Goal: Task Accomplishment & Management: Use online tool/utility

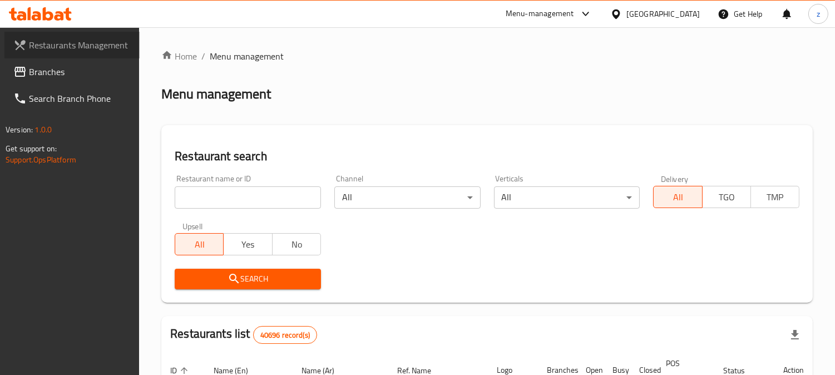
click at [58, 46] on span "Restaurants Management" at bounding box center [80, 44] width 102 height 13
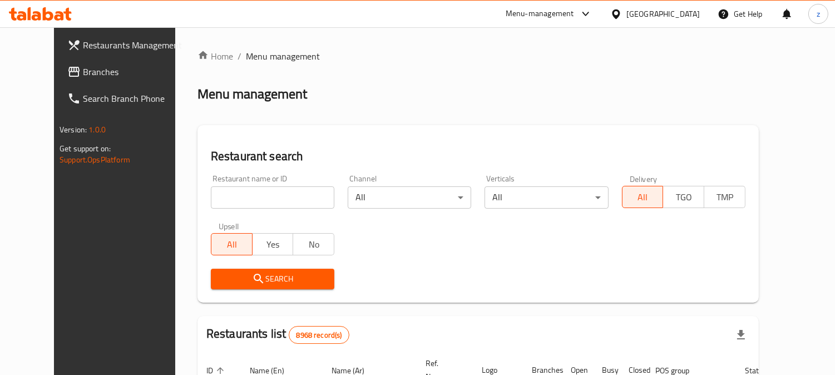
click at [692, 18] on div "[GEOGRAPHIC_DATA]" at bounding box center [662, 14] width 73 height 12
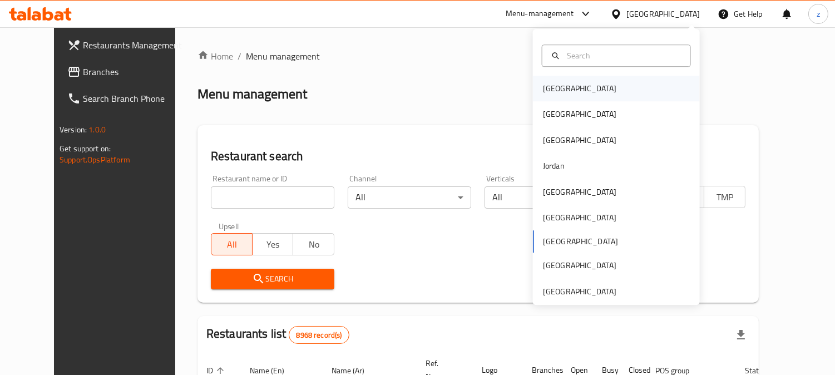
click at [547, 91] on div "[GEOGRAPHIC_DATA]" at bounding box center [579, 88] width 73 height 12
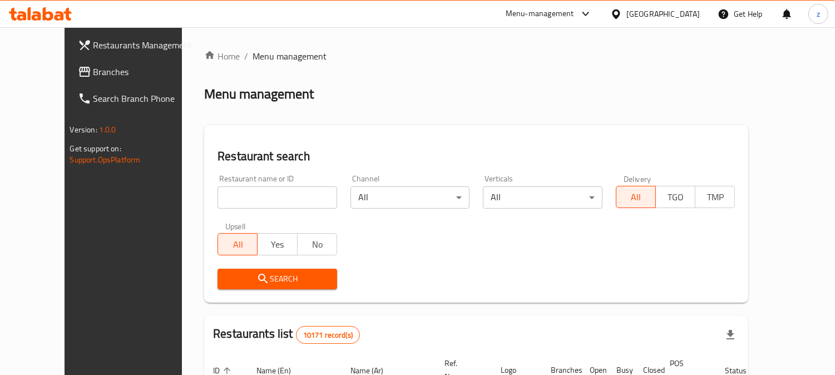
drag, startPoint x: 693, startPoint y: 11, endPoint x: 691, endPoint y: 23, distance: 11.8
click at [694, 14] on div "[GEOGRAPHIC_DATA]" at bounding box center [662, 14] width 73 height 12
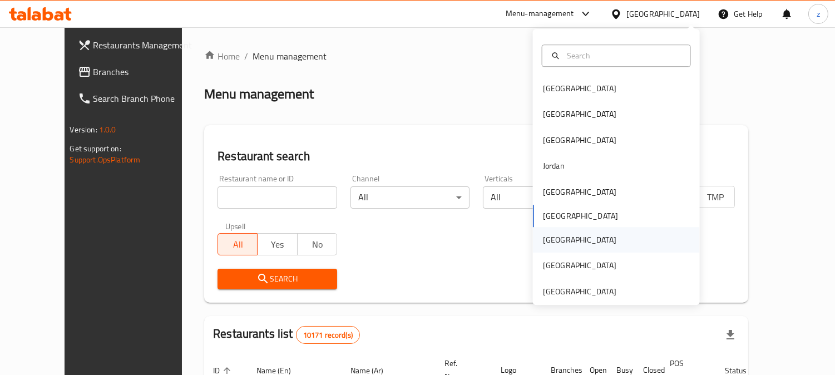
click at [551, 240] on div "Qatar" at bounding box center [579, 240] width 73 height 12
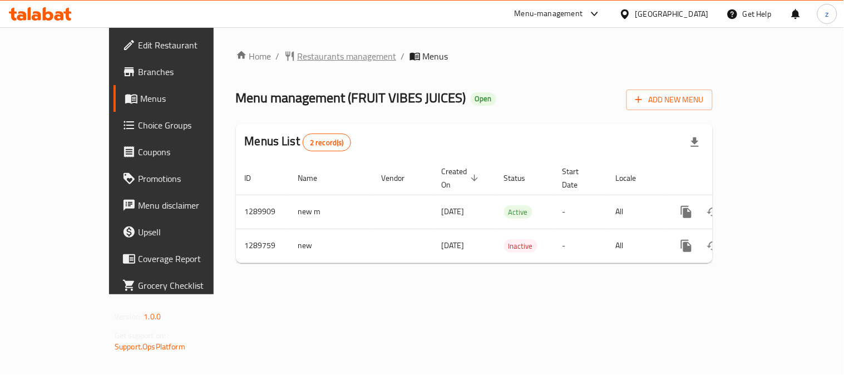
click at [298, 56] on span "Restaurants management" at bounding box center [347, 56] width 99 height 13
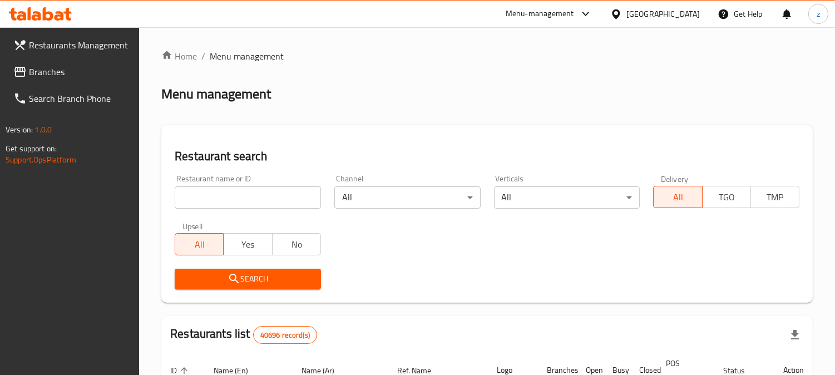
click at [39, 69] on span "Branches" at bounding box center [80, 71] width 102 height 13
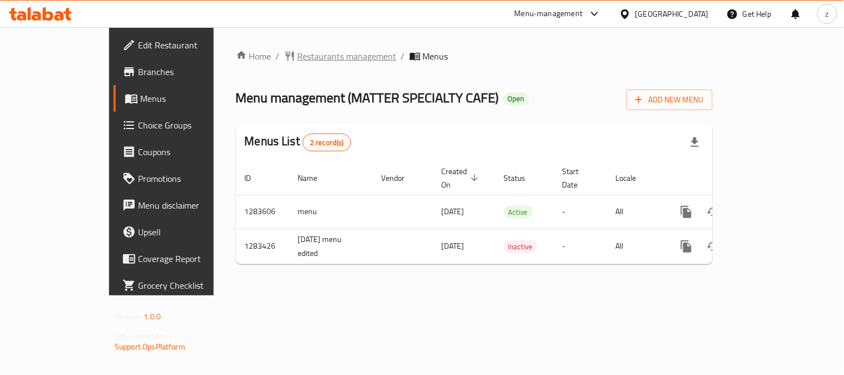
click at [298, 56] on span "Restaurants management" at bounding box center [347, 56] width 99 height 13
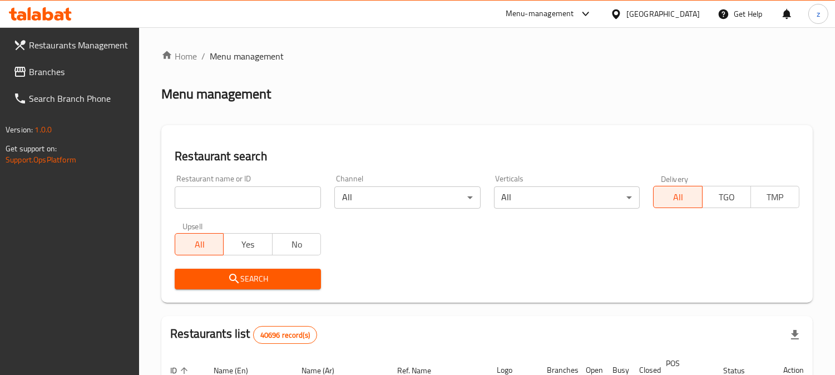
click at [49, 72] on span "Branches" at bounding box center [80, 71] width 102 height 13
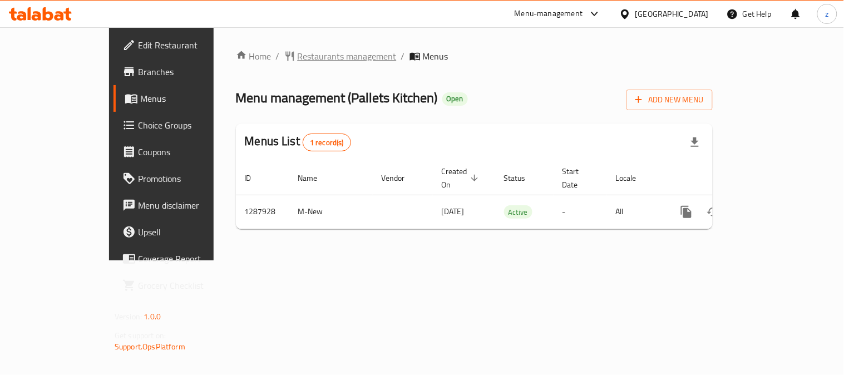
click at [298, 63] on span "Restaurants management" at bounding box center [347, 56] width 99 height 13
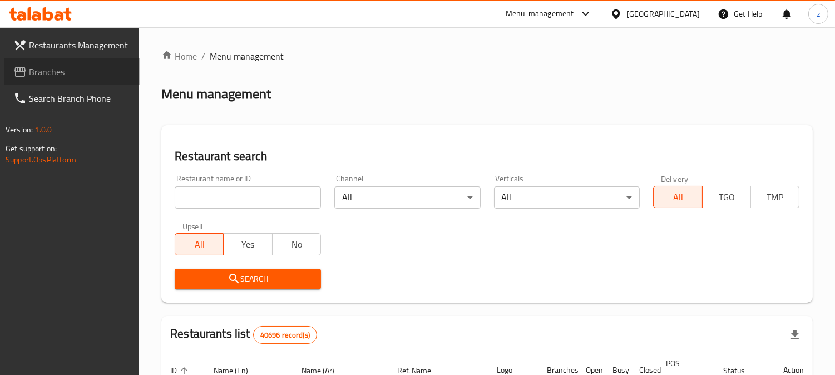
click at [72, 68] on span "Branches" at bounding box center [80, 71] width 102 height 13
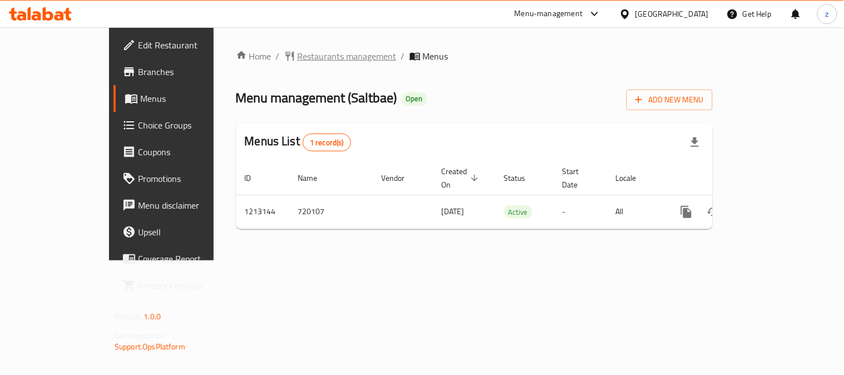
click at [298, 60] on span "Restaurants management" at bounding box center [347, 56] width 99 height 13
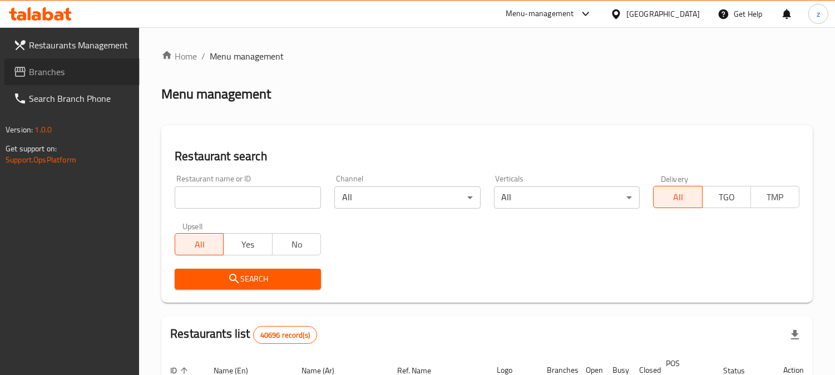
click at [48, 71] on span "Branches" at bounding box center [80, 71] width 102 height 13
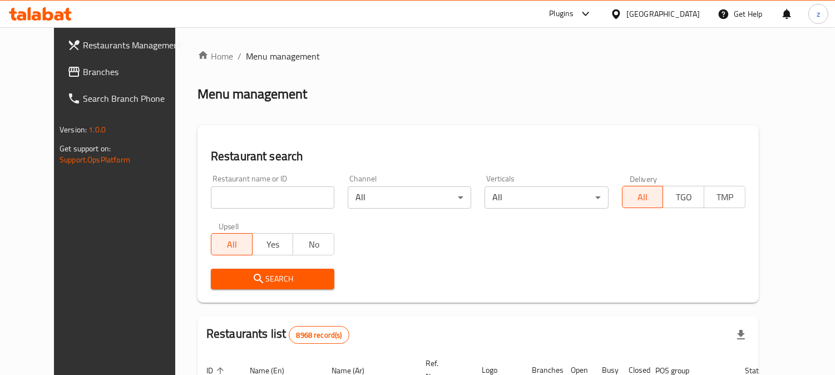
click at [83, 51] on span "Restaurants Management" at bounding box center [134, 44] width 102 height 13
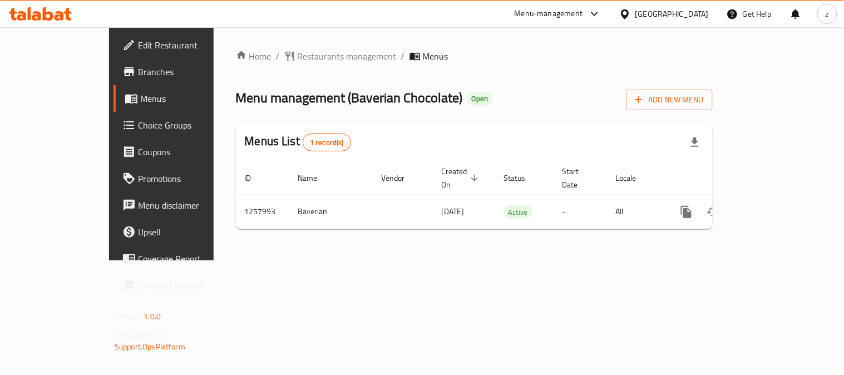
click at [138, 125] on span "Choice Groups" at bounding box center [189, 124] width 103 height 13
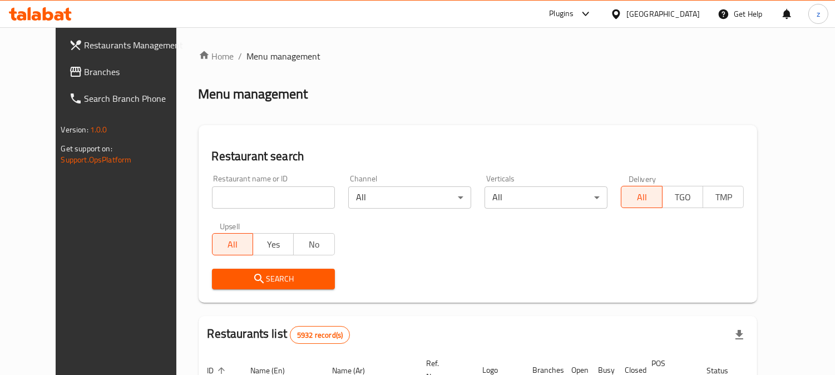
click at [85, 72] on span "Branches" at bounding box center [136, 71] width 102 height 13
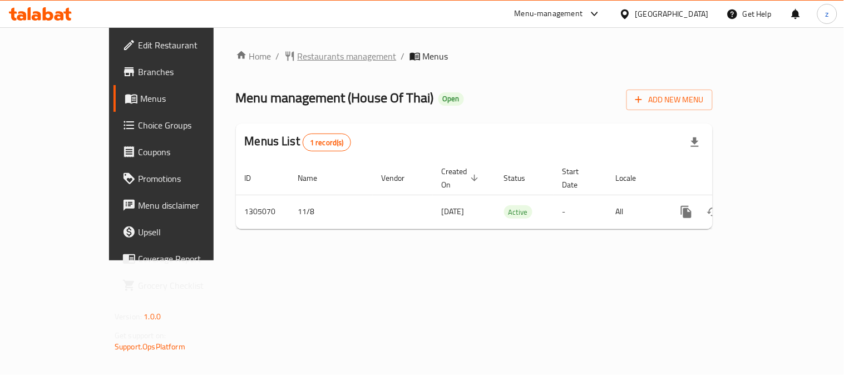
click at [298, 57] on span "Restaurants management" at bounding box center [347, 56] width 99 height 13
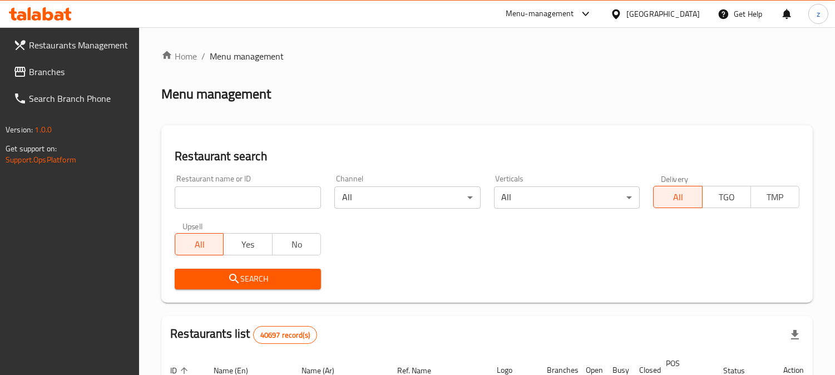
click at [42, 65] on span "Branches" at bounding box center [80, 71] width 102 height 13
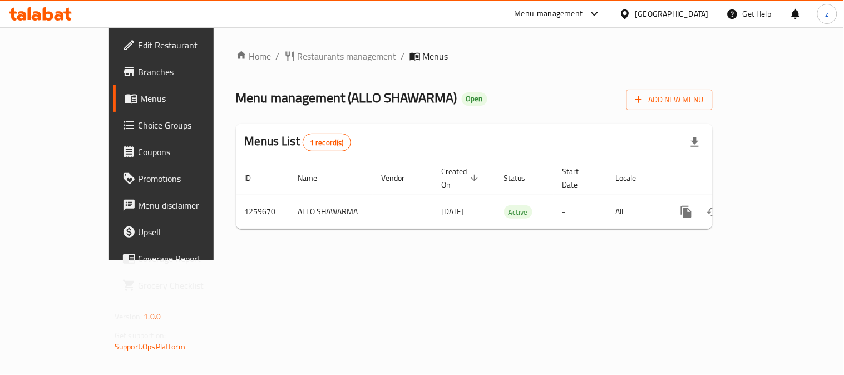
click at [662, 21] on div "[GEOGRAPHIC_DATA]" at bounding box center [663, 14] width 107 height 27
click at [298, 59] on span "Restaurants management" at bounding box center [347, 56] width 99 height 13
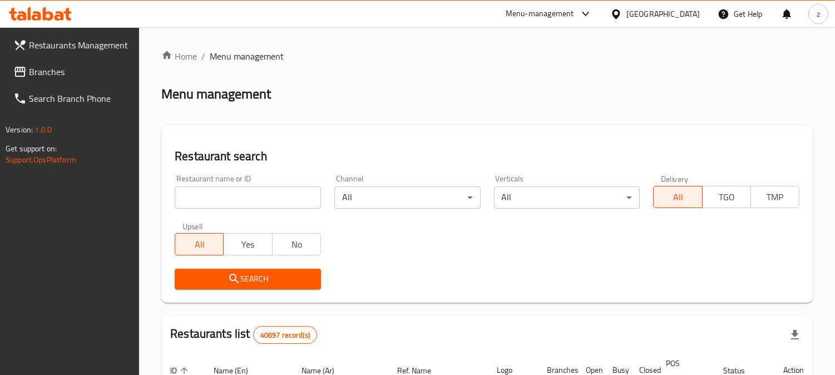
click at [48, 74] on span "Branches" at bounding box center [80, 71] width 102 height 13
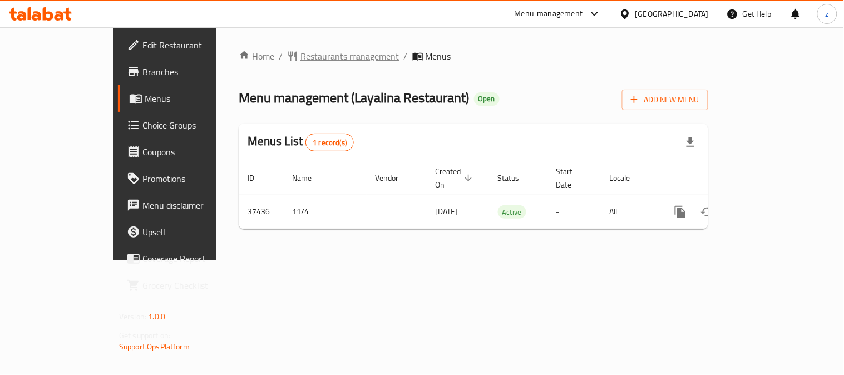
click at [300, 56] on span "Restaurants management" at bounding box center [349, 56] width 99 height 13
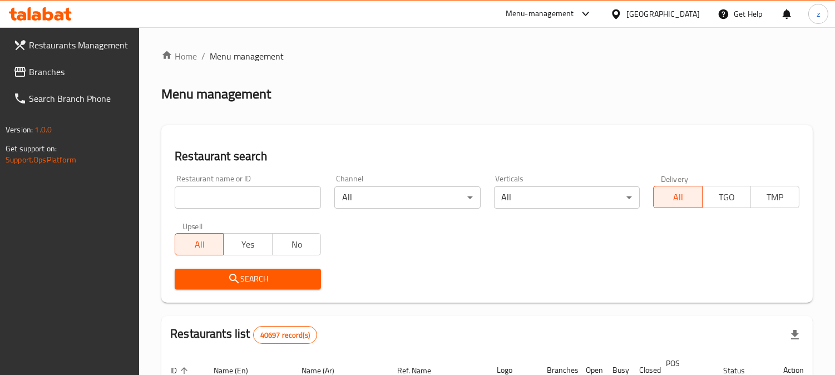
click at [47, 77] on span "Branches" at bounding box center [80, 71] width 102 height 13
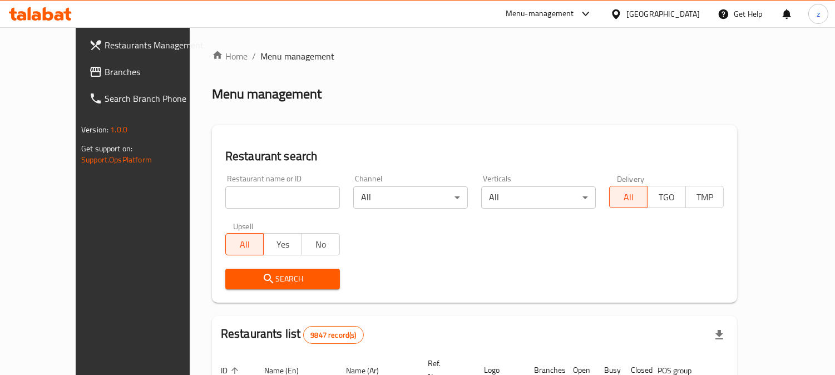
click at [105, 72] on span "Branches" at bounding box center [156, 71] width 102 height 13
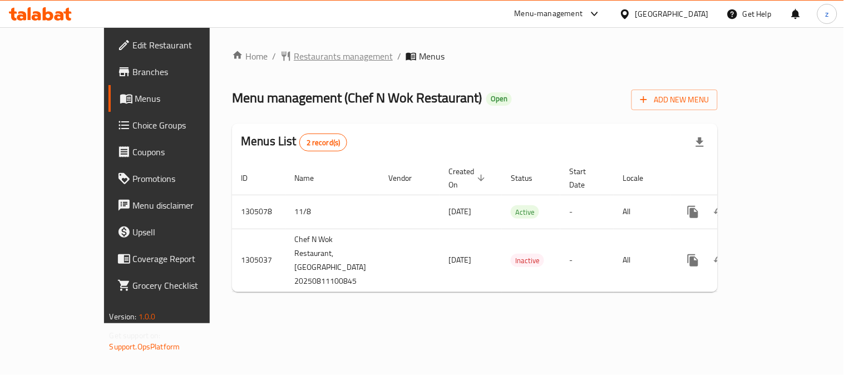
click at [294, 51] on span "Restaurants management" at bounding box center [343, 56] width 99 height 13
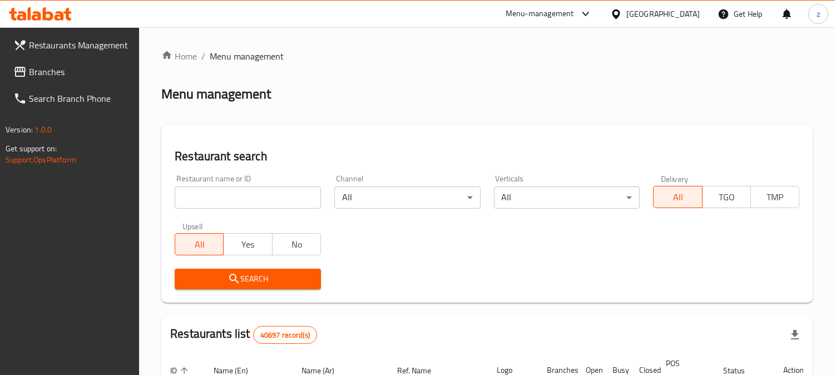
drag, startPoint x: 53, startPoint y: 62, endPoint x: 52, endPoint y: 68, distance: 6.3
click at [53, 62] on link "Branches" at bounding box center [71, 71] width 135 height 27
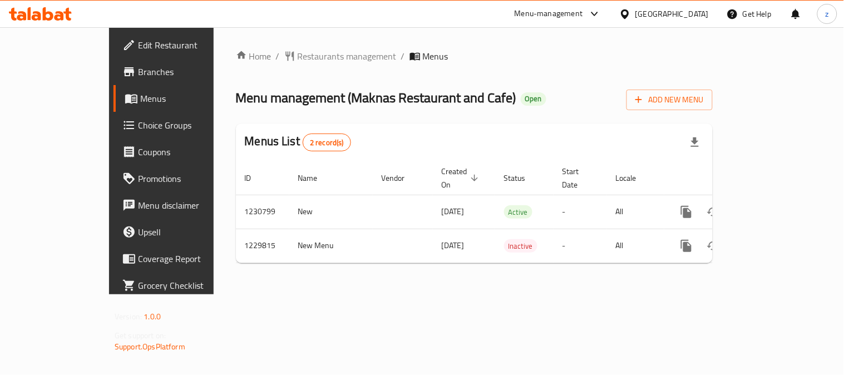
click at [270, 45] on div "Home / Restaurants management / Menus Menu management ( Maknas Restaurant and C…" at bounding box center [474, 160] width 521 height 267
click at [270, 47] on div "Home / Restaurants management / Menus Menu management ( Maknas Restaurant and C…" at bounding box center [474, 160] width 521 height 267
click at [298, 55] on span "Restaurants management" at bounding box center [347, 56] width 99 height 13
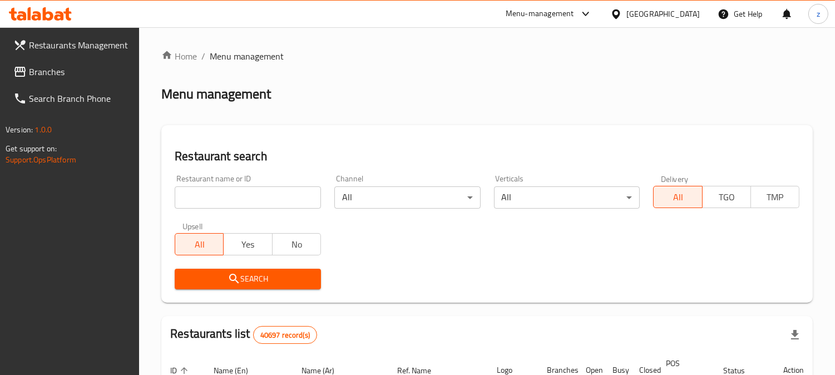
click at [34, 70] on span "Branches" at bounding box center [80, 71] width 102 height 13
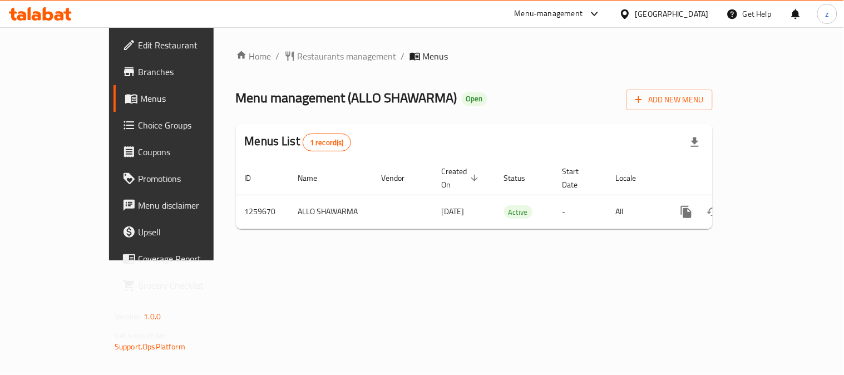
click at [113, 136] on link "Choice Groups" at bounding box center [181, 125] width 136 height 27
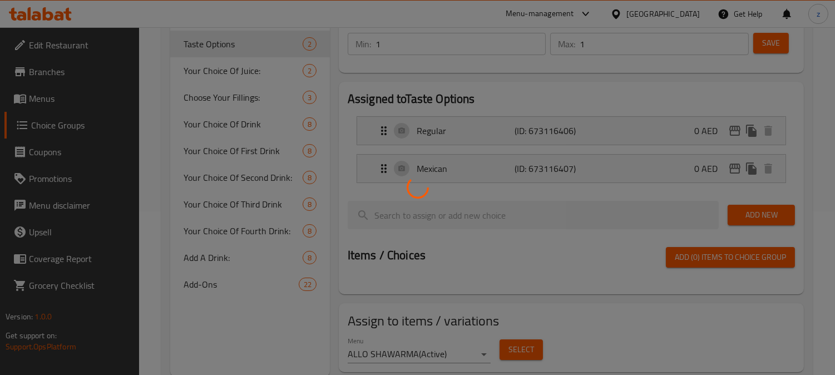
scroll to position [185, 0]
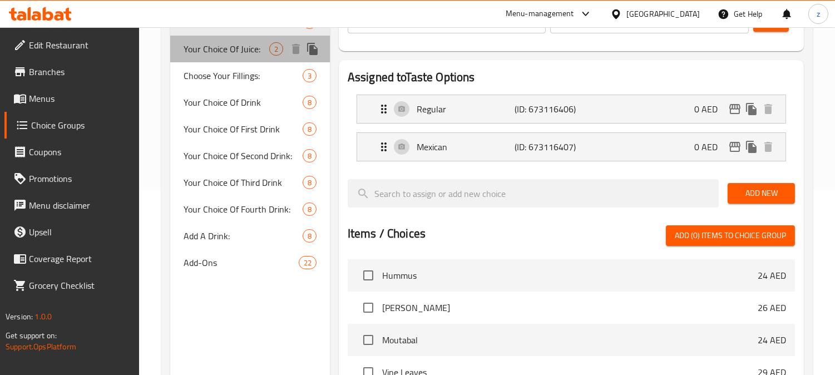
click at [229, 54] on span "Your Choice Of Juice:" at bounding box center [227, 48] width 86 height 13
type input "Your Choice Of Juice:"
type input "اختيارك من عصير:"
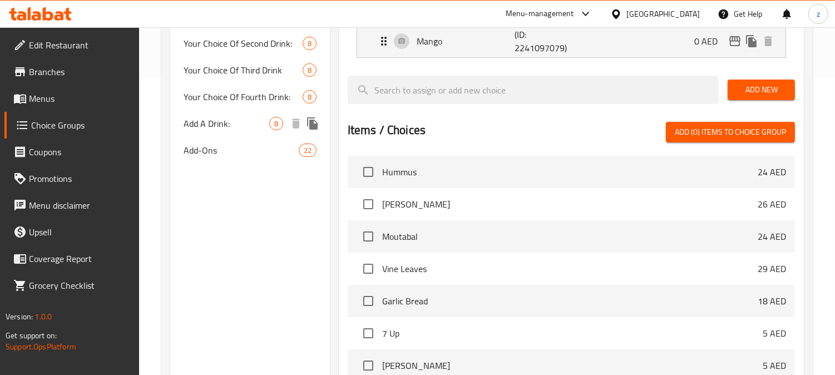
scroll to position [174, 0]
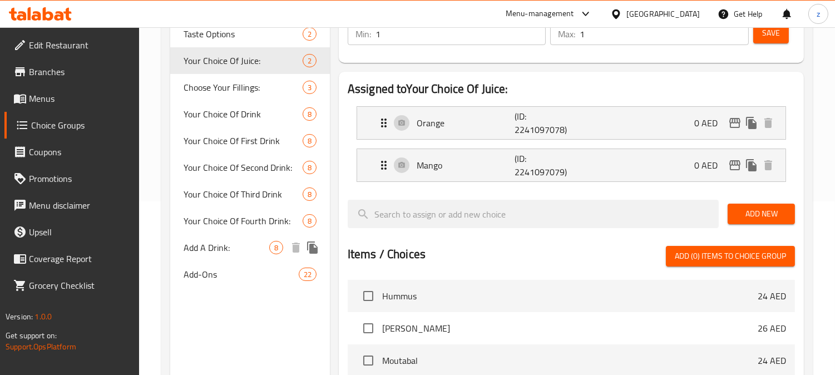
click at [220, 257] on div "Add A Drink: 8" at bounding box center [250, 247] width 160 height 27
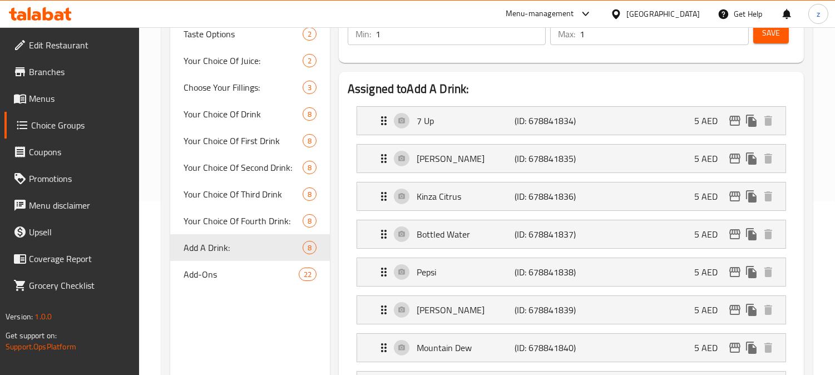
type input "Add A Drink:"
type input "أضف مشروبًا:"
type input "0"
type input "8"
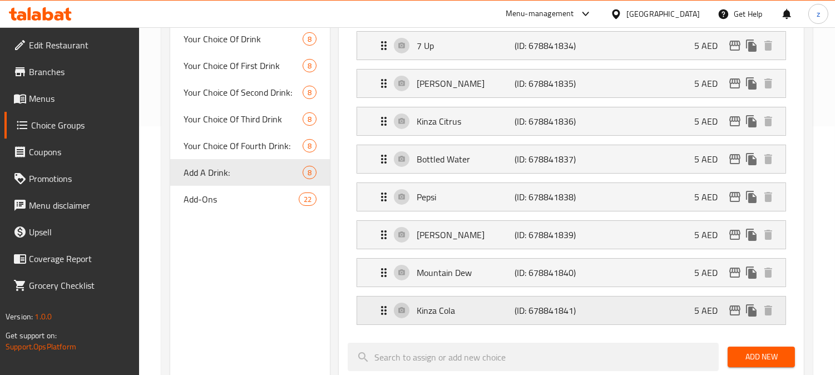
scroll to position [309, 0]
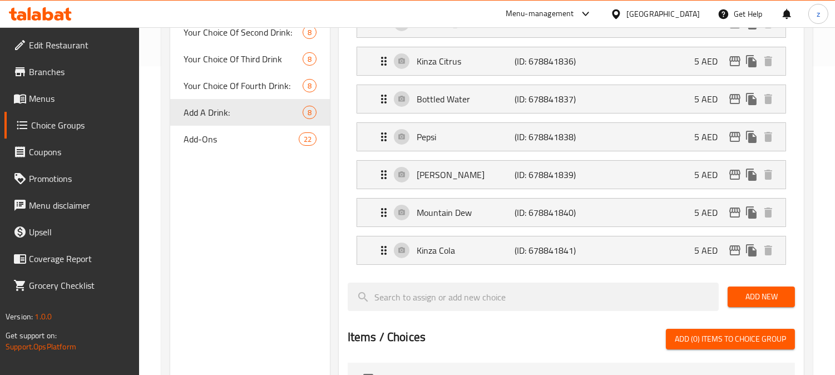
click at [207, 142] on span "Add-Ons" at bounding box center [241, 138] width 115 height 13
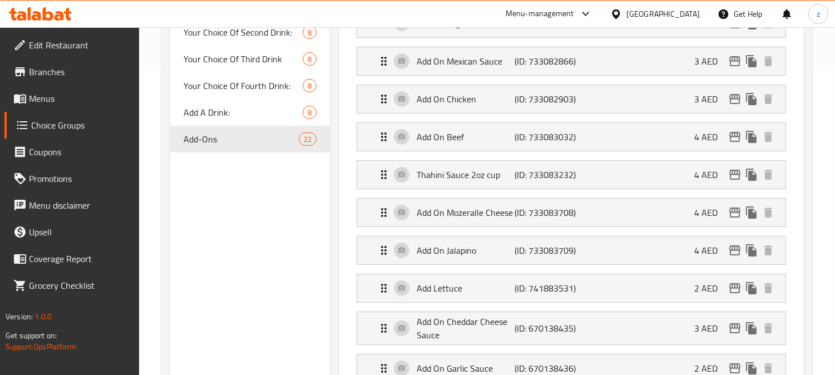
type input "Add-Ons"
type input "الإضافات"
type input "22"
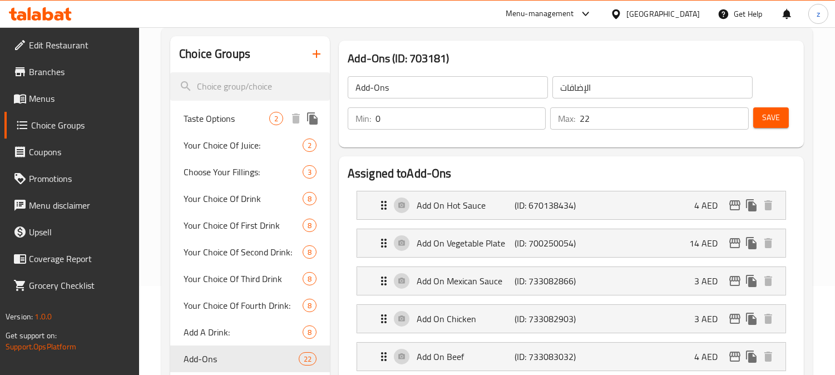
scroll to position [0, 0]
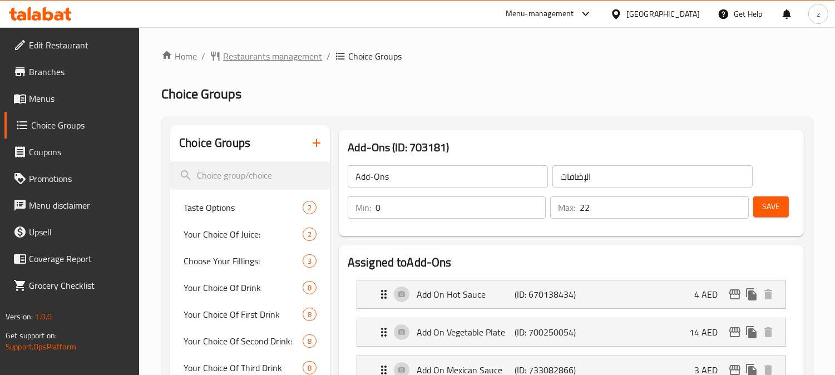
click at [248, 62] on span "Restaurants management" at bounding box center [272, 56] width 99 height 13
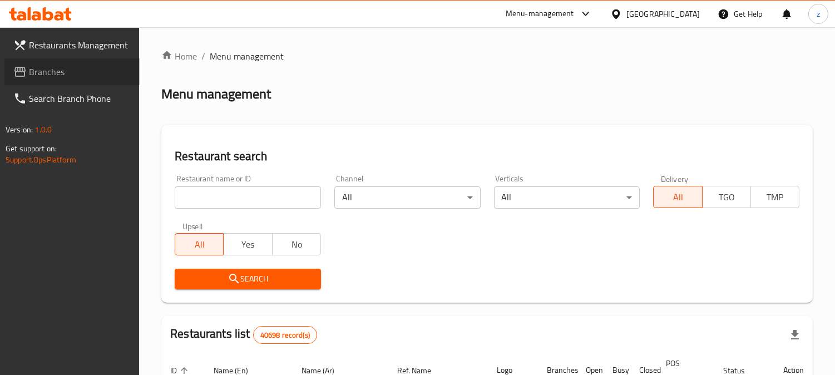
click at [47, 76] on span "Branches" at bounding box center [80, 71] width 102 height 13
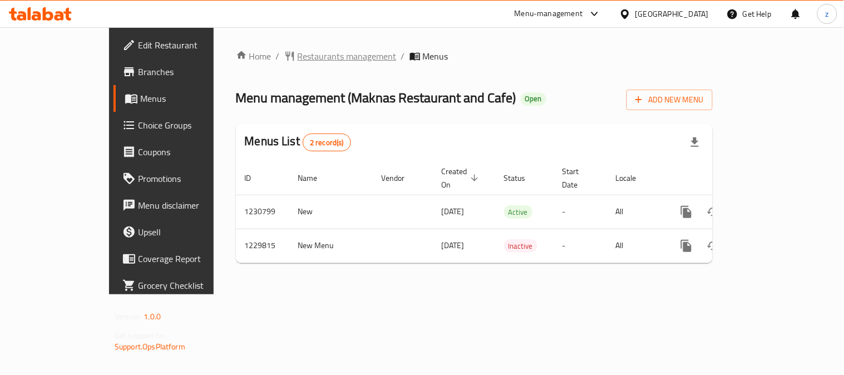
click at [298, 62] on span "Restaurants management" at bounding box center [347, 56] width 99 height 13
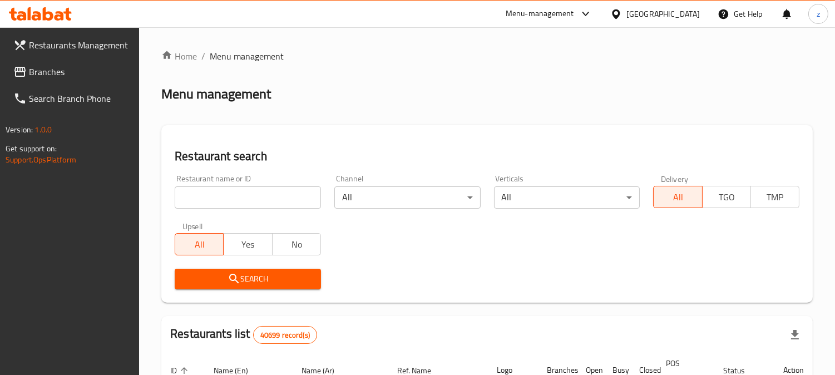
click at [44, 73] on span "Branches" at bounding box center [80, 71] width 102 height 13
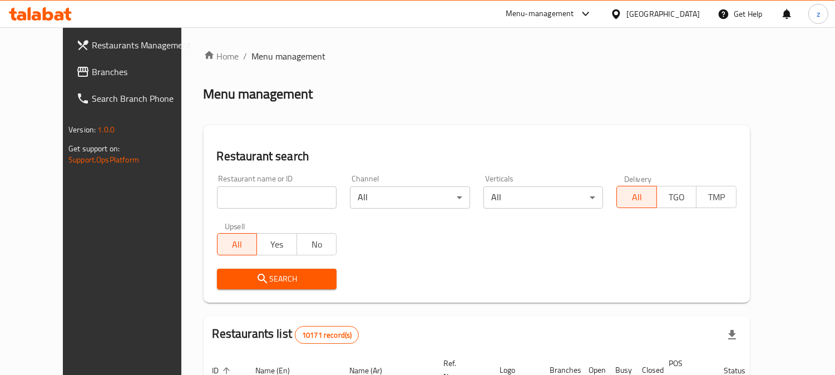
click at [92, 74] on span "Branches" at bounding box center [143, 71] width 102 height 13
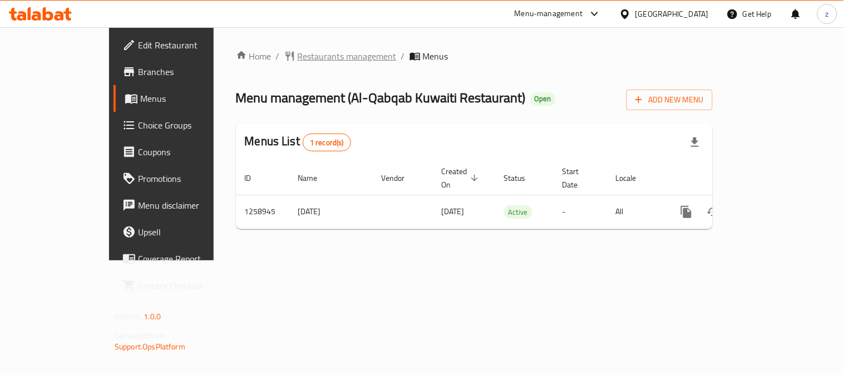
click at [298, 56] on span "Restaurants management" at bounding box center [347, 56] width 99 height 13
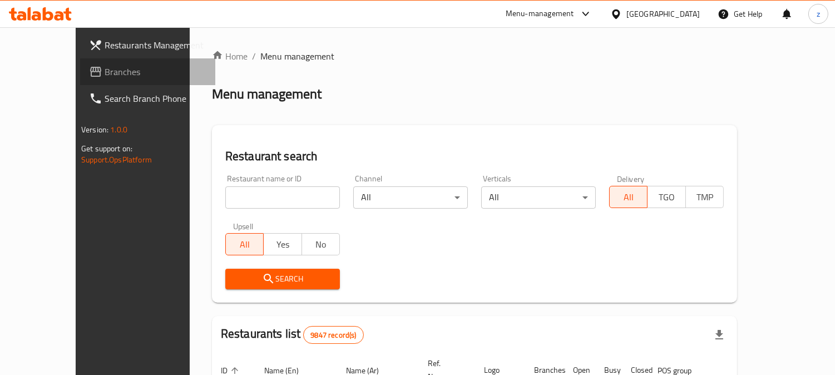
drag, startPoint x: 51, startPoint y: 74, endPoint x: 4, endPoint y: 82, distance: 48.0
click at [105, 74] on span "Branches" at bounding box center [156, 71] width 102 height 13
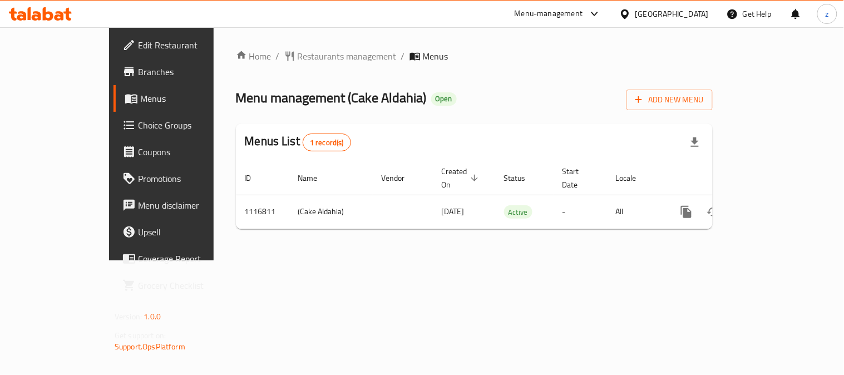
click at [138, 130] on span "Choice Groups" at bounding box center [189, 124] width 103 height 13
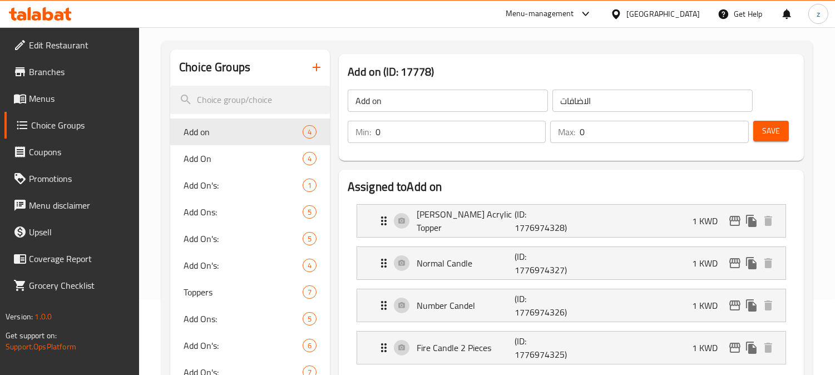
scroll to position [185, 0]
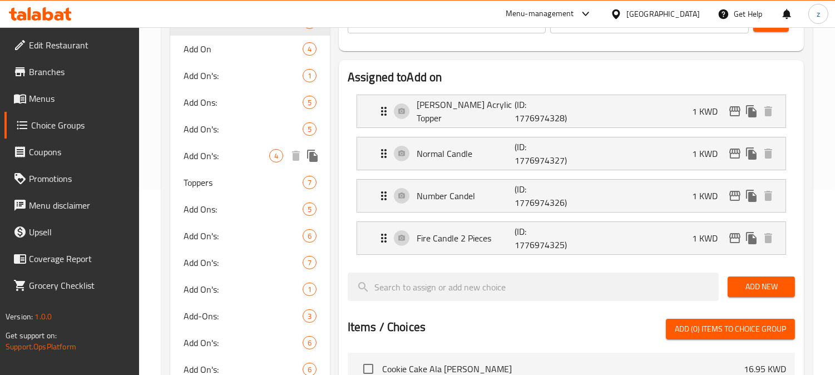
click at [196, 161] on span "Add On's:" at bounding box center [227, 155] width 86 height 13
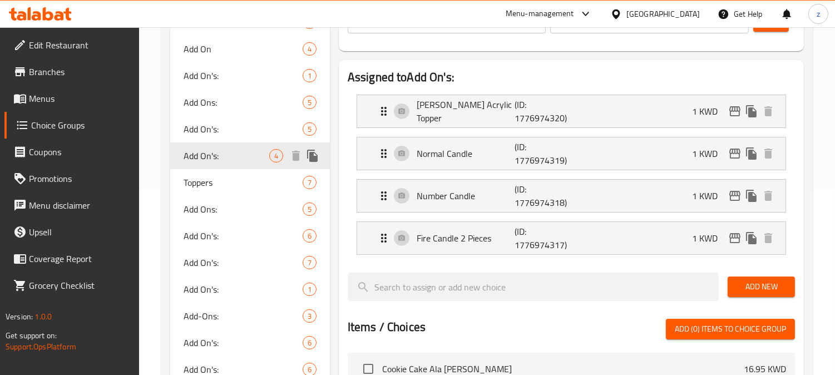
type input "Add On's:"
type input "الاضافات:"
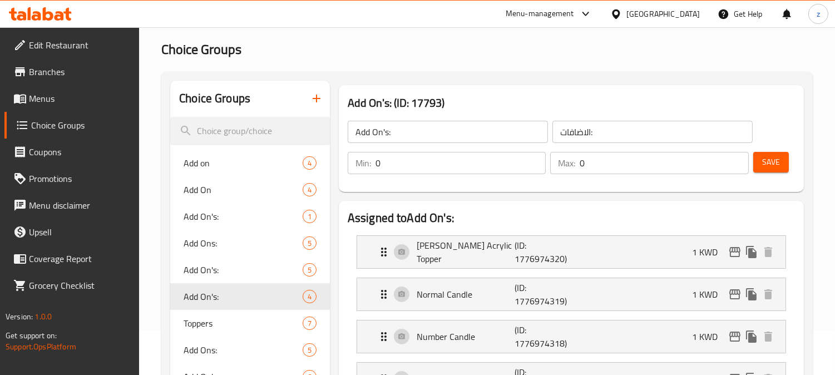
scroll to position [0, 0]
